Goal: Task Accomplishment & Management: Complete application form

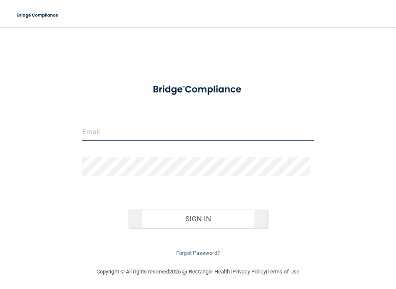
type input "[EMAIL_ADDRESS][DOMAIN_NAME]"
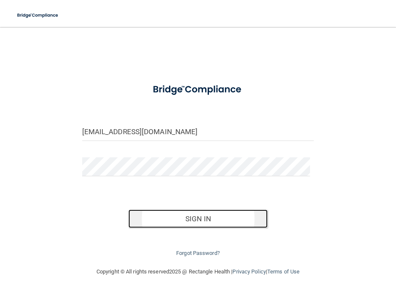
click at [199, 225] on button "Sign In" at bounding box center [198, 218] width 139 height 18
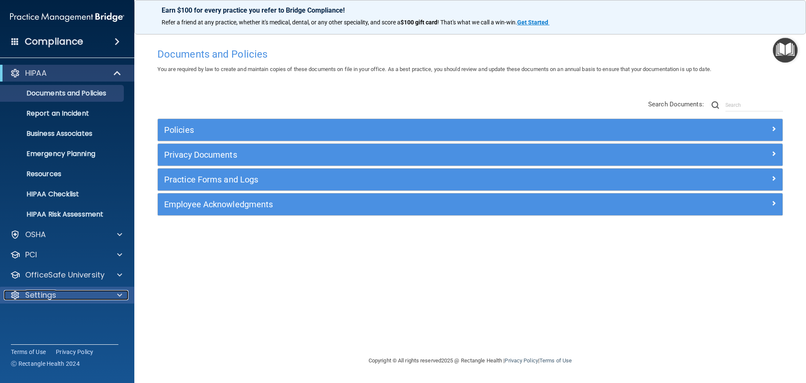
click at [121, 288] on span at bounding box center [119, 295] width 5 height 10
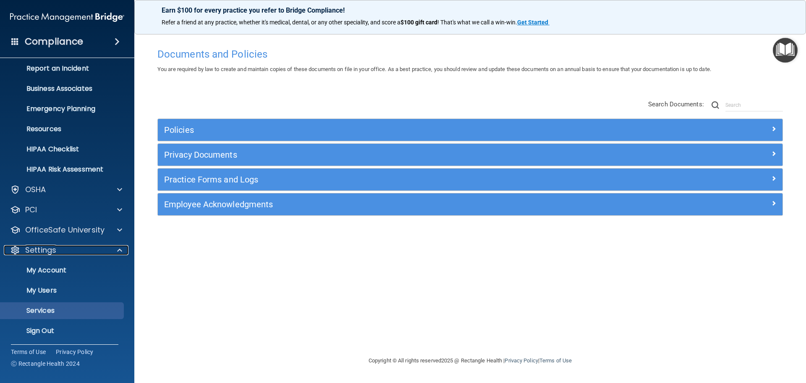
scroll to position [47, 0]
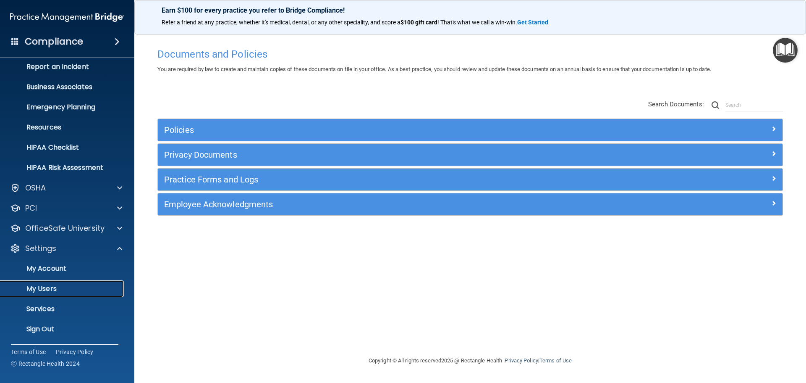
click at [73, 288] on p "My Users" at bounding box center [62, 288] width 115 height 8
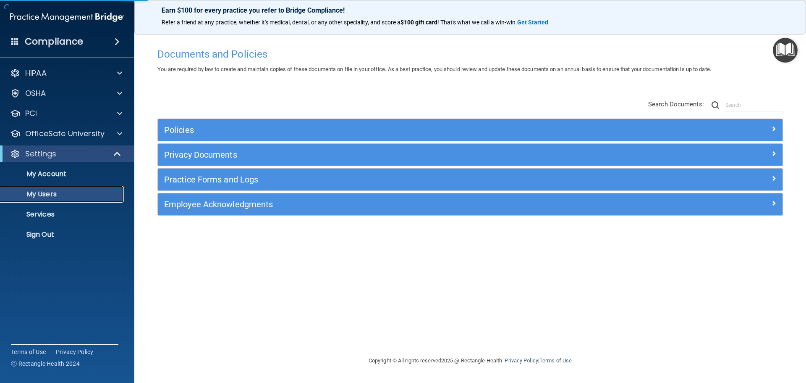
click at [77, 190] on p "My Users" at bounding box center [62, 194] width 115 height 8
select select "20"
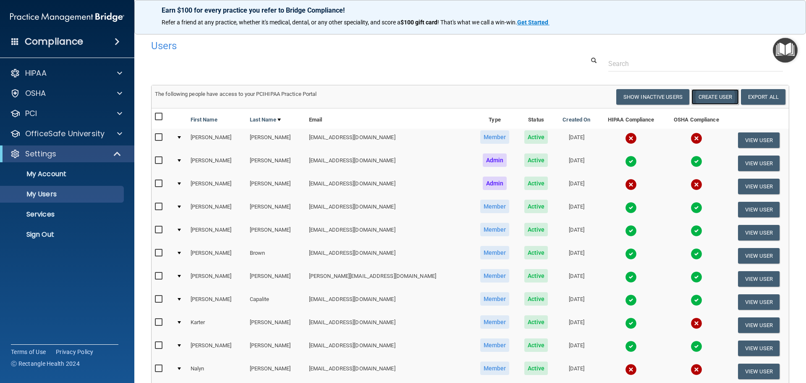
click at [396, 96] on button "Create User" at bounding box center [715, 97] width 47 height 16
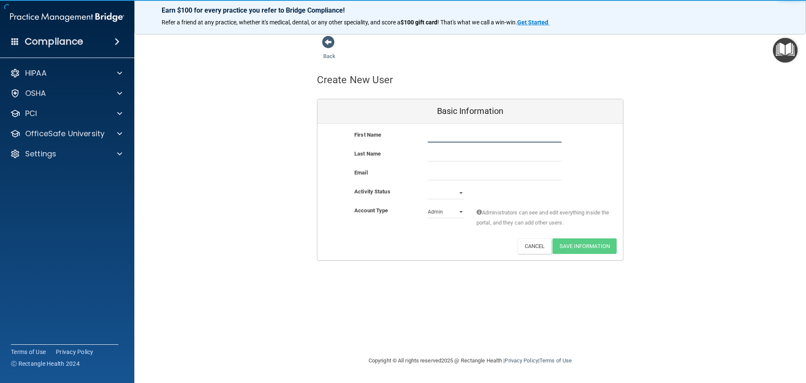
click at [396, 135] on input "text" at bounding box center [495, 136] width 134 height 13
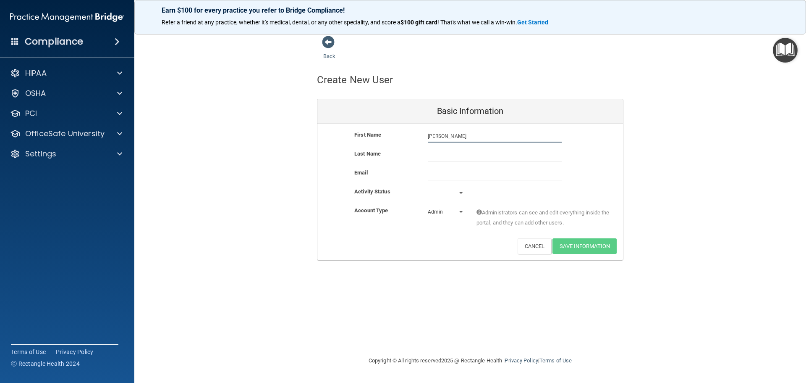
type input "[PERSON_NAME]"
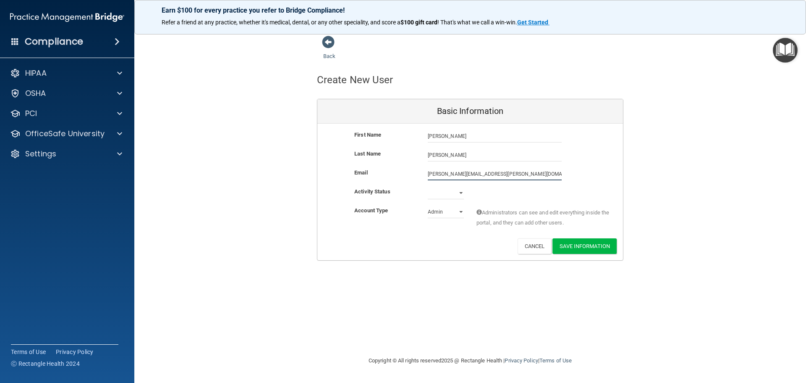
type input "[PERSON_NAME][EMAIL_ADDRESS][PERSON_NAME][DOMAIN_NAME]"
click at [396, 194] on select "Active Inactive" at bounding box center [446, 192] width 36 height 13
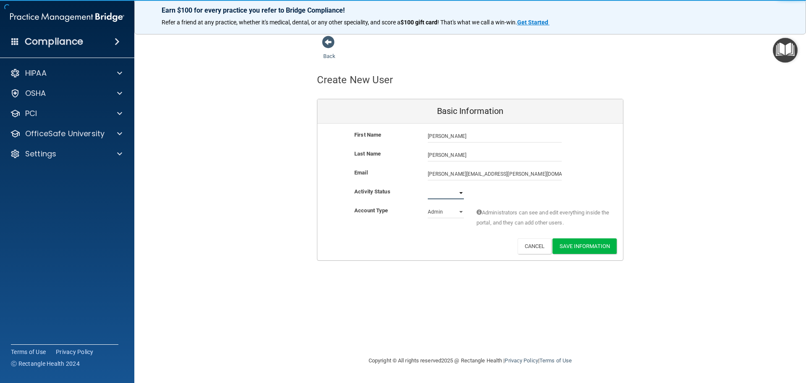
select select "active"
click at [396, 186] on select "Active Inactive" at bounding box center [446, 192] width 36 height 13
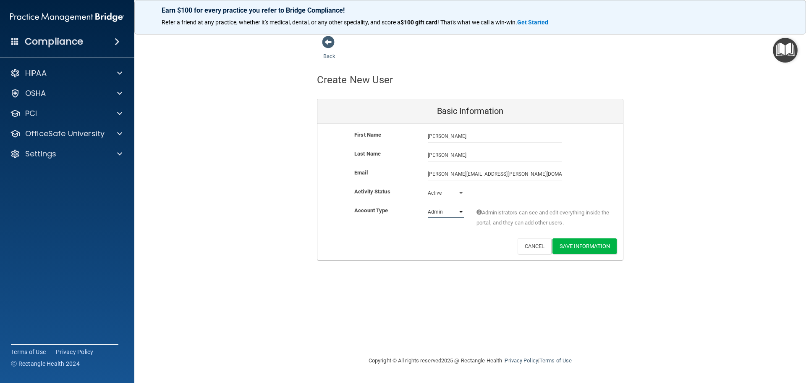
click at [396, 213] on select "Admin Member" at bounding box center [446, 211] width 36 height 13
select select "practice_member"
click at [396, 205] on select "Admin Member" at bounding box center [446, 211] width 36 height 13
click at [396, 245] on button "Save Information" at bounding box center [585, 246] width 64 height 16
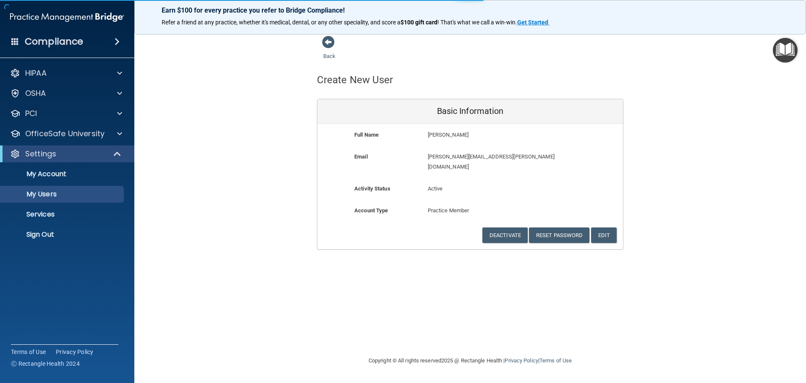
select select "20"
